Goal: Task Accomplishment & Management: Manage account settings

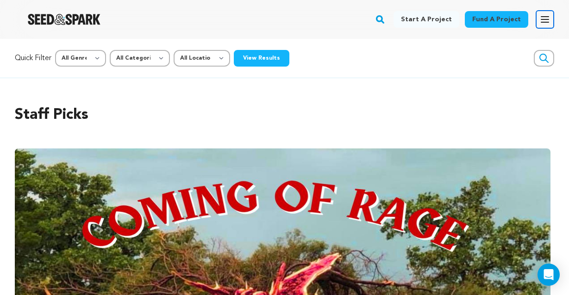
click at [544, 15] on icon "button" at bounding box center [545, 19] width 11 height 11
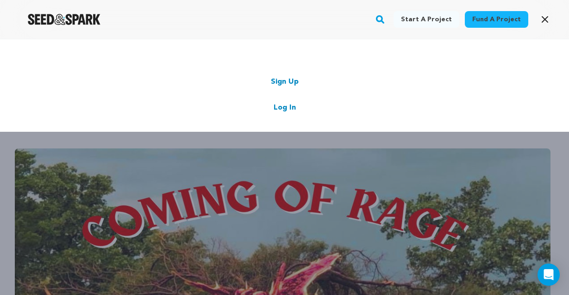
click at [288, 114] on div "Start a project Fund a project Sign Up Log In" at bounding box center [284, 85] width 569 height 93
click at [288, 107] on link "Log In" at bounding box center [285, 107] width 22 height 11
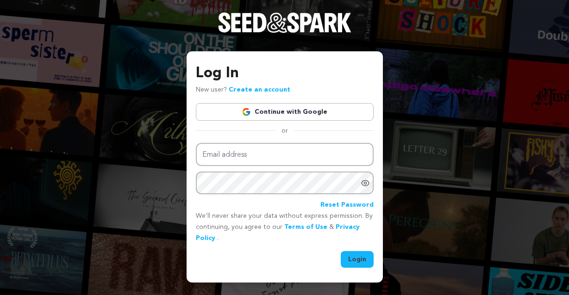
click at [288, 107] on link "Continue with Google" at bounding box center [285, 112] width 178 height 18
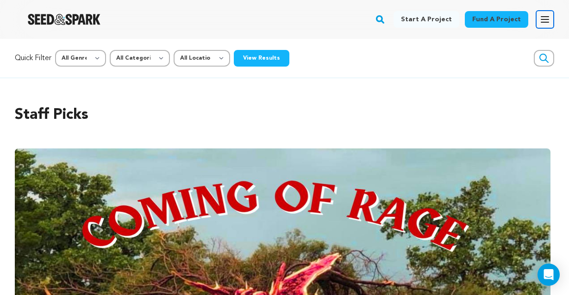
click at [553, 18] on button "Open main menu" at bounding box center [545, 19] width 19 height 19
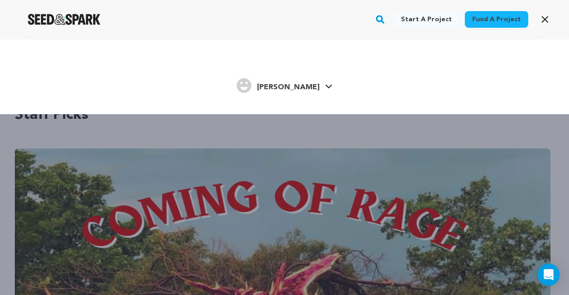
click at [325, 87] on icon at bounding box center [328, 86] width 7 height 5
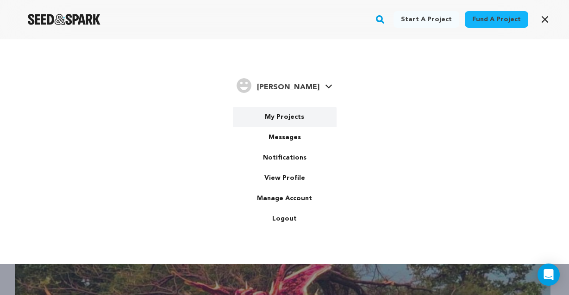
click at [299, 118] on link "My Projects" at bounding box center [285, 117] width 104 height 20
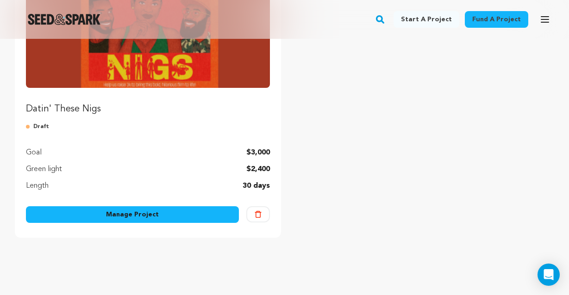
scroll to position [201, 0]
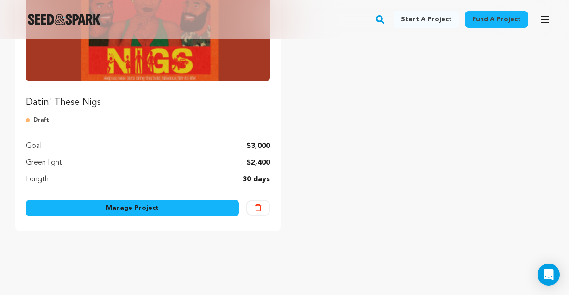
click at [205, 207] on link "Manage Project" at bounding box center [132, 208] width 213 height 17
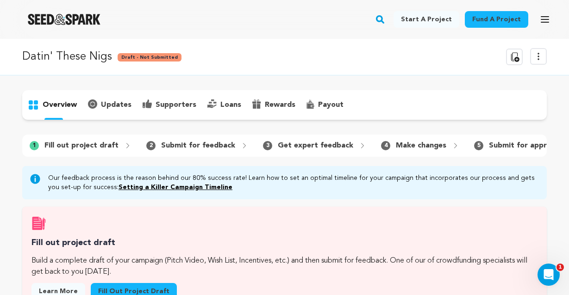
click at [535, 62] on icon at bounding box center [538, 56] width 11 height 11
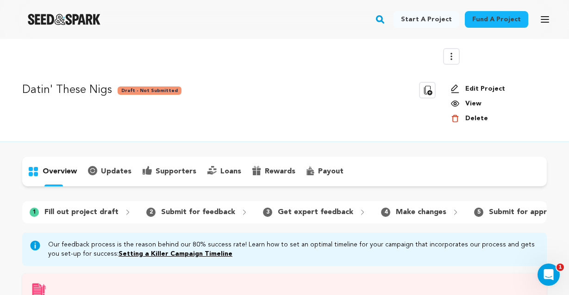
click at [474, 102] on link "View" at bounding box center [495, 103] width 89 height 9
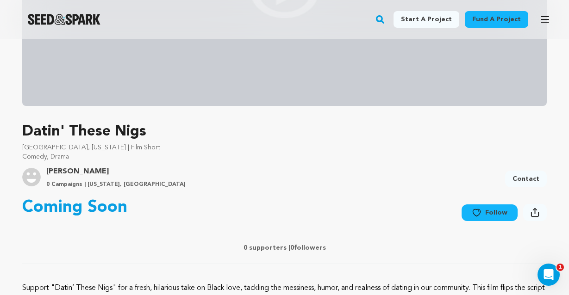
scroll to position [204, 0]
click at [538, 211] on icon at bounding box center [535, 212] width 9 height 10
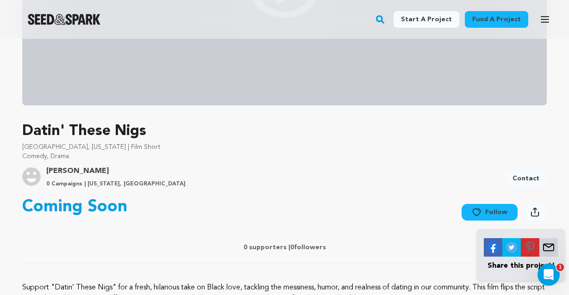
click at [544, 251] on img at bounding box center [549, 247] width 19 height 19
